Goal: Download file/media

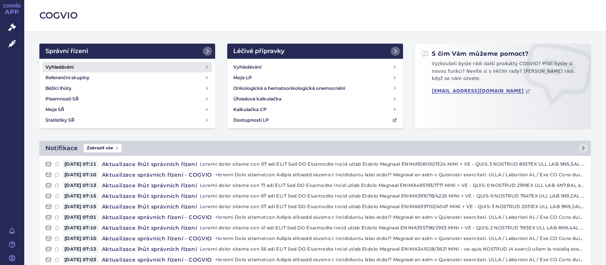
click at [55, 65] on h4 "Vyhledávání" at bounding box center [59, 67] width 28 height 8
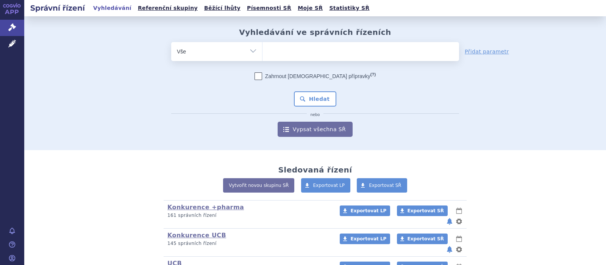
click at [289, 50] on ul at bounding box center [361, 50] width 197 height 16
click at [263, 50] on select at bounding box center [262, 51] width 0 height 19
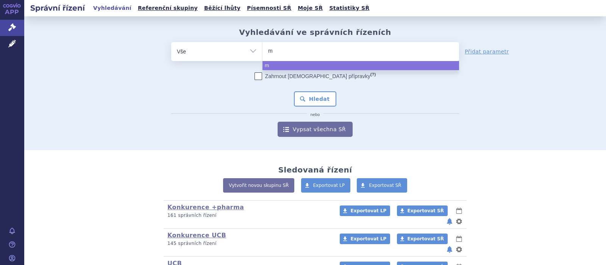
type input "mi"
type input "mira"
type input "mirab"
type input "mirabeg"
type input "mirabegr"
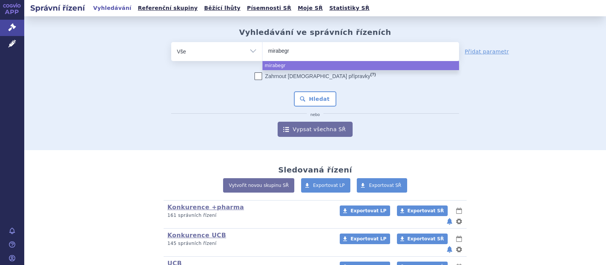
type input "mirabegro"
type input "mirabegron"
select select "mirabegron"
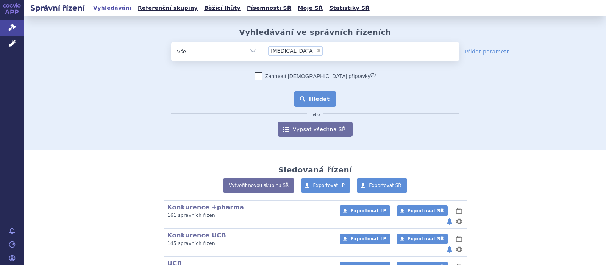
click at [316, 99] on button "Hledat" at bounding box center [315, 98] width 43 height 15
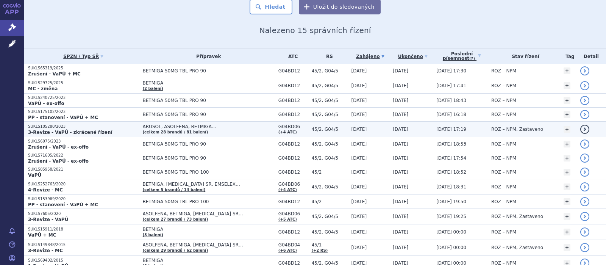
scroll to position [99, 0]
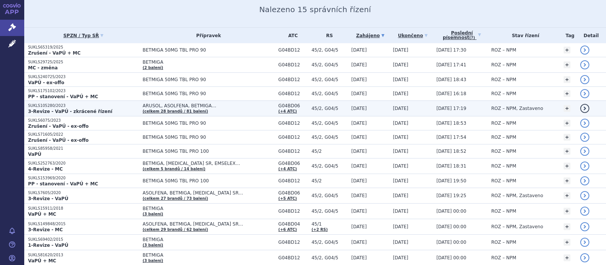
click at [179, 105] on span "ARUSOL, ASOLFENA, BETMIGA…" at bounding box center [209, 105] width 132 height 5
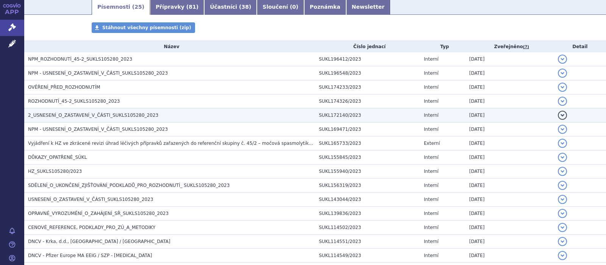
scroll to position [148, 0]
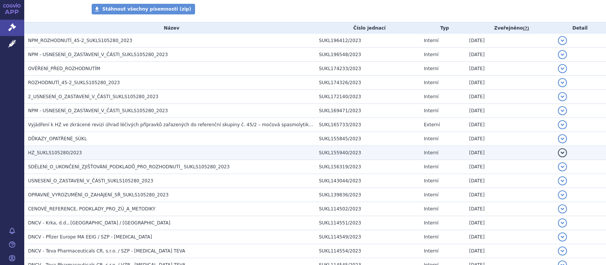
click at [51, 153] on span "HZ_SUKLS105280/2023" at bounding box center [55, 152] width 54 height 5
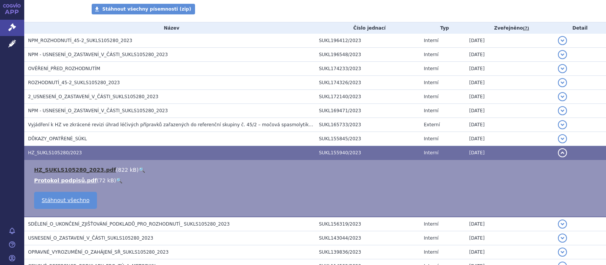
click at [66, 167] on link "HZ_SUKLS105280_2023.pdf" at bounding box center [75, 170] width 82 height 6
